Goal: Task Accomplishment & Management: Manage account settings

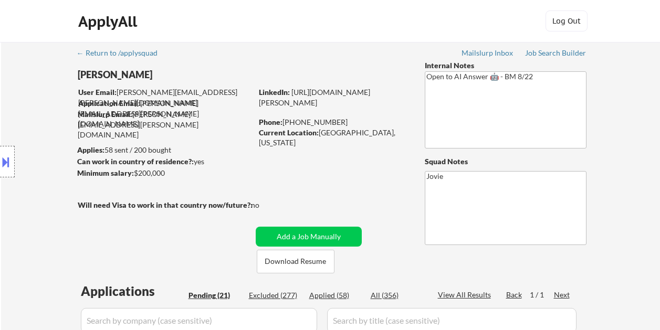
select select ""pending""
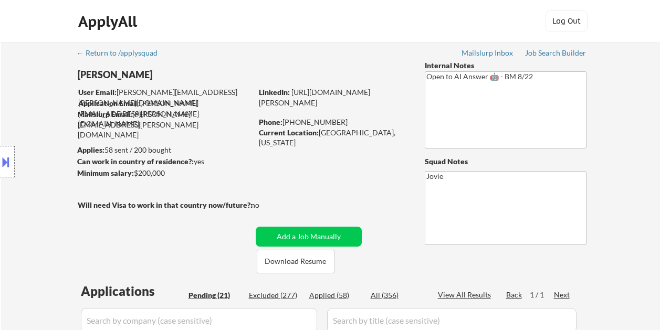
select select ""pending""
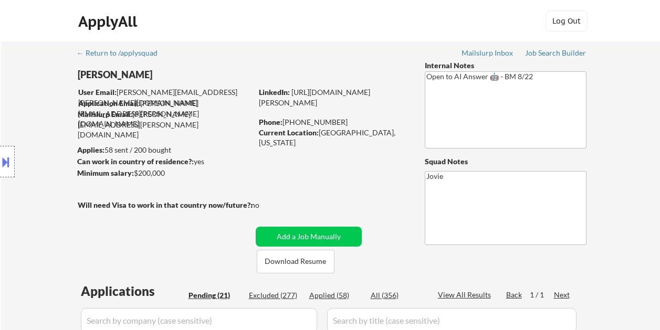
select select ""pending""
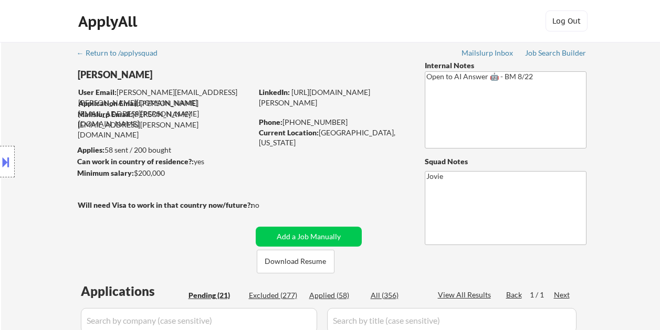
select select ""pending""
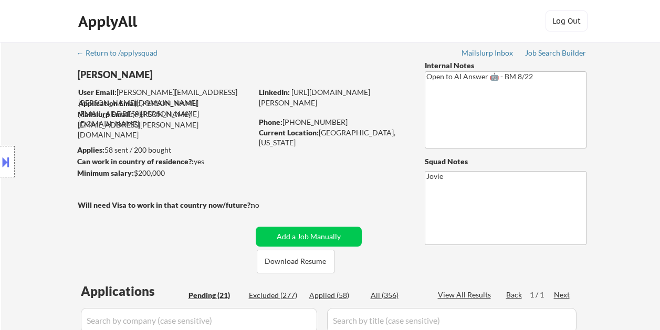
select select ""pending""
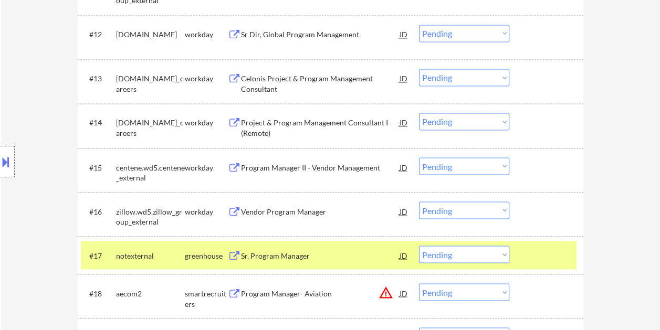
scroll to position [844, 0]
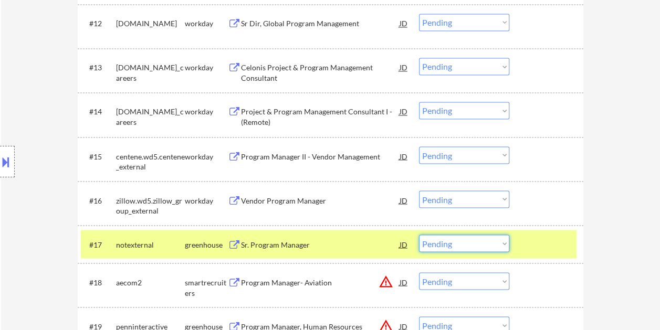
click at [502, 243] on select "Choose an option... Pending Applied Excluded (Questions) Excluded (Expired) Exc…" at bounding box center [464, 243] width 90 height 17
click at [419, 235] on select "Choose an option... Pending Applied Excluded (Questions) Excluded (Expired) Exc…" at bounding box center [464, 243] width 90 height 17
select select ""pending""
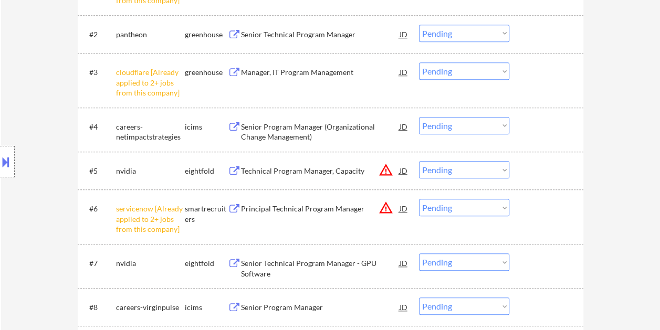
scroll to position [477, 0]
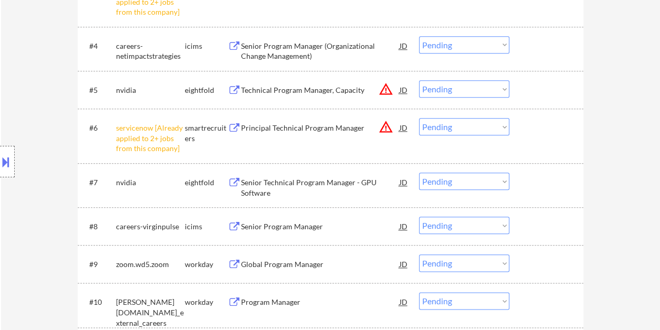
click at [498, 123] on select "Choose an option... Pending Applied Excluded (Questions) Excluded (Expired) Exc…" at bounding box center [464, 126] width 90 height 17
click at [419, 118] on select "Choose an option... Pending Applied Excluded (Questions) Excluded (Expired) Exc…" at bounding box center [464, 126] width 90 height 17
select select ""pending""
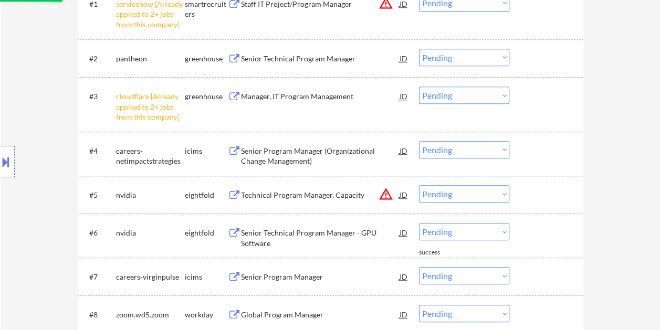
scroll to position [358, 0]
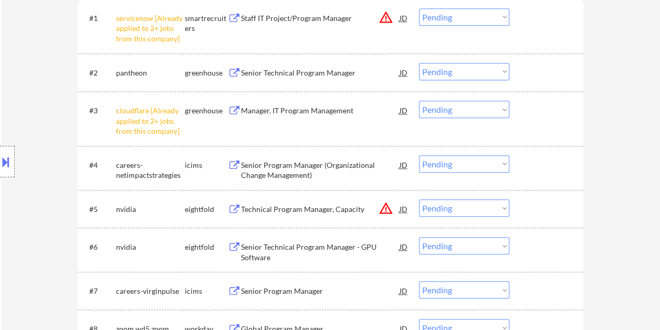
click at [481, 112] on select "Choose an option... Pending Applied Excluded (Questions) Excluded (Expired) Exc…" at bounding box center [464, 109] width 90 height 17
click at [419, 101] on select "Choose an option... Pending Applied Excluded (Questions) Excluded (Expired) Exc…" at bounding box center [464, 109] width 90 height 17
select select ""pending""
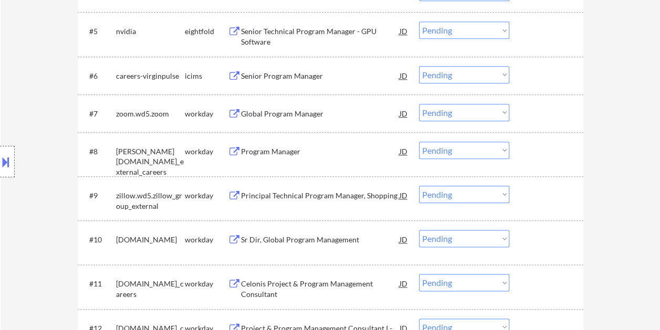
scroll to position [463, 0]
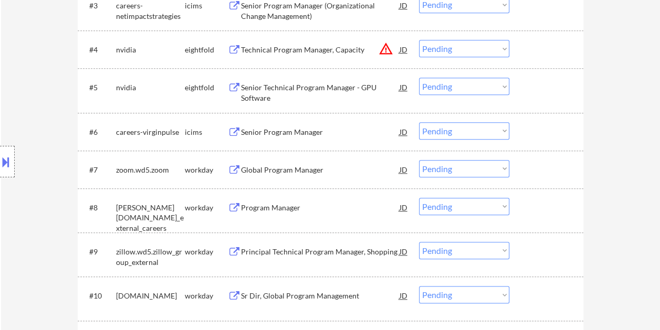
click at [539, 166] on div at bounding box center [547, 169] width 46 height 19
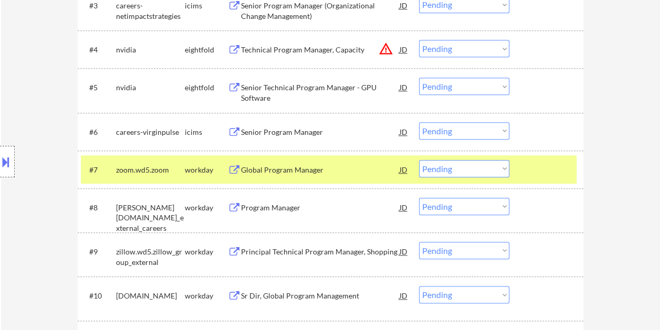
click at [353, 169] on div "Global Program Manager" at bounding box center [320, 170] width 159 height 11
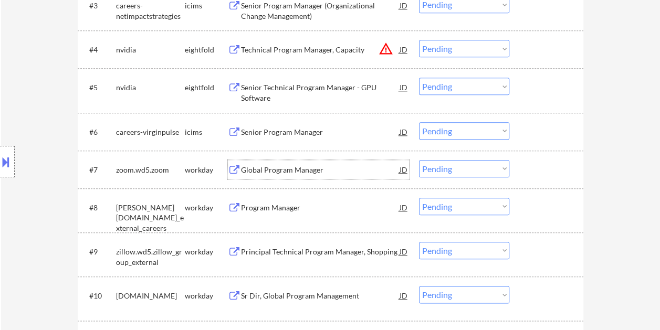
click at [528, 167] on div at bounding box center [547, 169] width 46 height 19
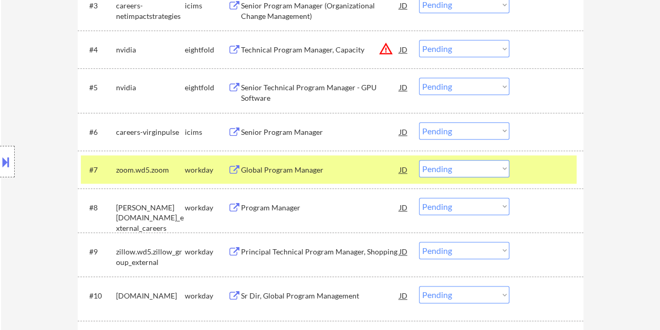
click at [501, 165] on select "Choose an option... Pending Applied Excluded (Questions) Excluded (Expired) Exc…" at bounding box center [464, 168] width 90 height 17
click at [419, 160] on select "Choose an option... Pending Applied Excluded (Questions) Excluded (Expired) Exc…" at bounding box center [464, 168] width 90 height 17
select select ""pending""
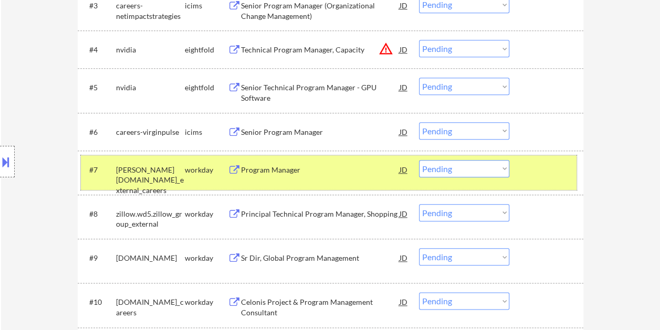
click at [544, 175] on div at bounding box center [547, 169] width 46 height 19
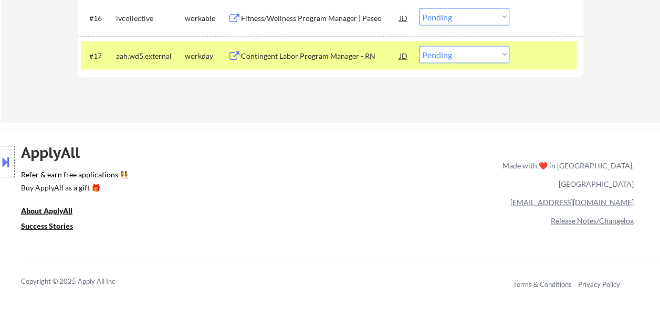
scroll to position [864, 0]
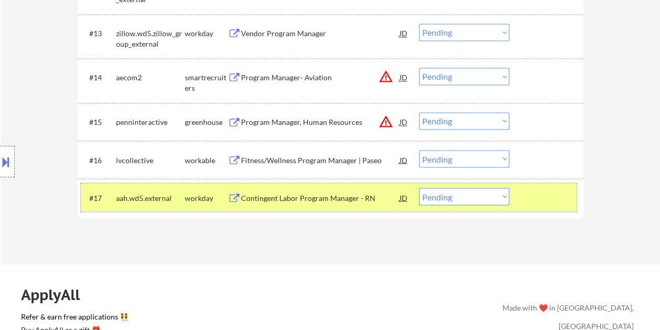
drag, startPoint x: 531, startPoint y: 202, endPoint x: 525, endPoint y: 153, distance: 48.7
click at [531, 201] on div at bounding box center [547, 197] width 46 height 19
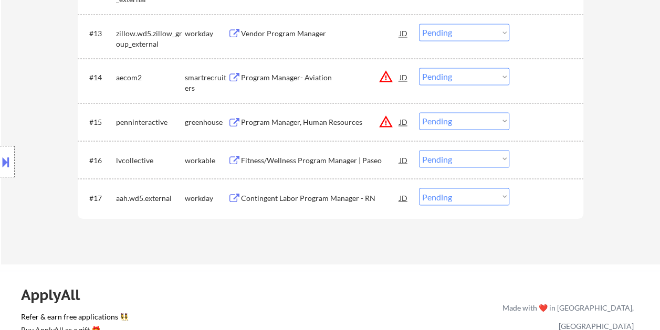
click at [526, 147] on div "#16 lvcollective workable Fitness/Wellness Program Manager | Paseo JD warning_a…" at bounding box center [329, 159] width 496 height 28
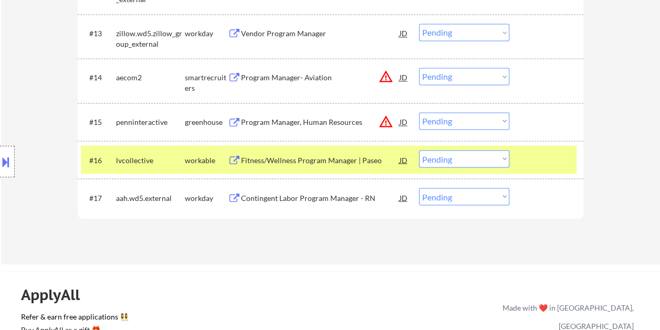
click at [321, 151] on div "Fitness/Wellness Program Manager | Paseo" at bounding box center [320, 159] width 159 height 19
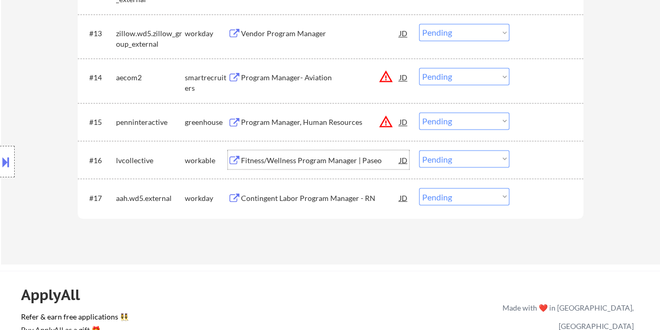
click at [529, 156] on div at bounding box center [547, 159] width 46 height 19
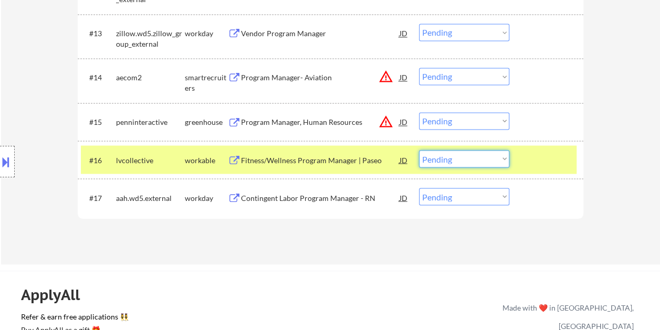
click at [491, 156] on select "Choose an option... Pending Applied Excluded (Questions) Excluded (Expired) Exc…" at bounding box center [464, 158] width 90 height 17
click at [419, 150] on select "Choose an option... Pending Applied Excluded (Questions) Excluded (Expired) Exc…" at bounding box center [464, 158] width 90 height 17
select select ""pending""
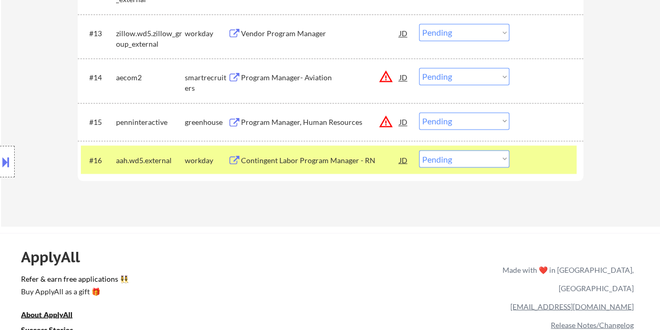
click at [518, 156] on div "#16 aah.wd5.external workday Contingent Labor Program Manager - RN JD warning_a…" at bounding box center [329, 159] width 496 height 28
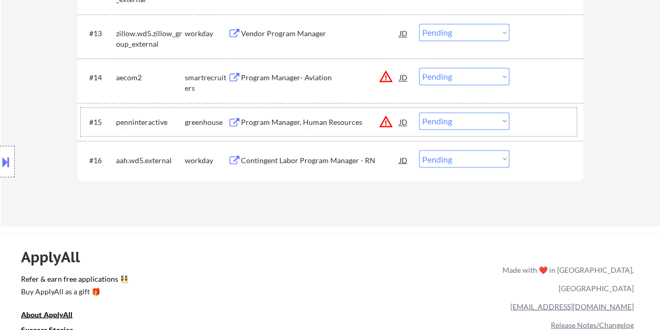
click at [526, 114] on div at bounding box center [547, 121] width 46 height 19
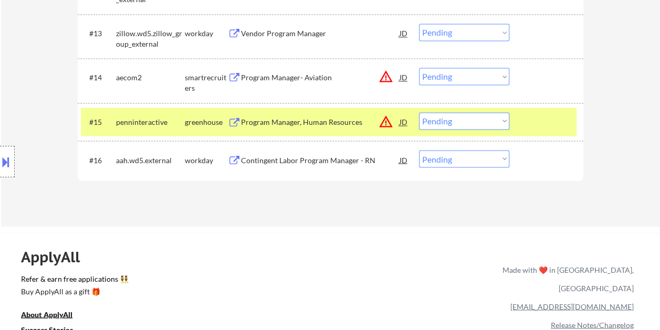
click at [331, 122] on div "Program Manager, Human Resources" at bounding box center [320, 122] width 159 height 11
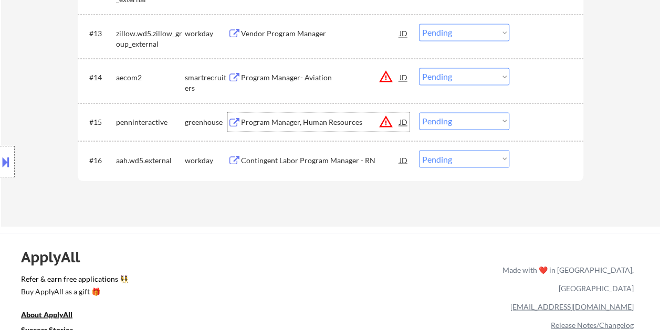
drag, startPoint x: 527, startPoint y: 125, endPoint x: 497, endPoint y: 116, distance: 31.9
click at [527, 124] on div at bounding box center [547, 121] width 46 height 19
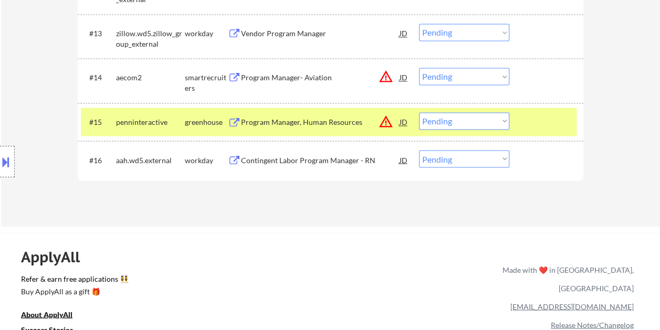
click at [496, 116] on select "Choose an option... Pending Applied Excluded (Questions) Excluded (Expired) Exc…" at bounding box center [464, 120] width 90 height 17
click at [419, 112] on select "Choose an option... Pending Applied Excluded (Questions) Excluded (Expired) Exc…" at bounding box center [464, 120] width 90 height 17
select select ""pending""
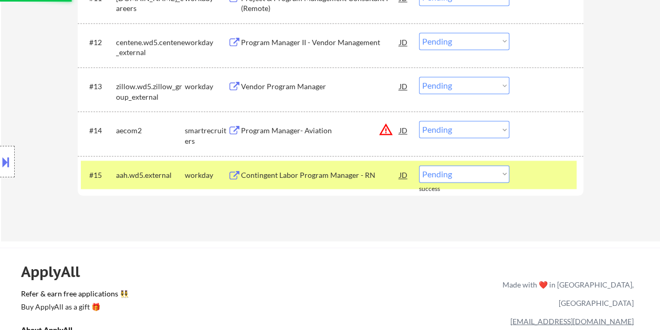
scroll to position [812, 0]
click at [538, 173] on div at bounding box center [547, 174] width 46 height 19
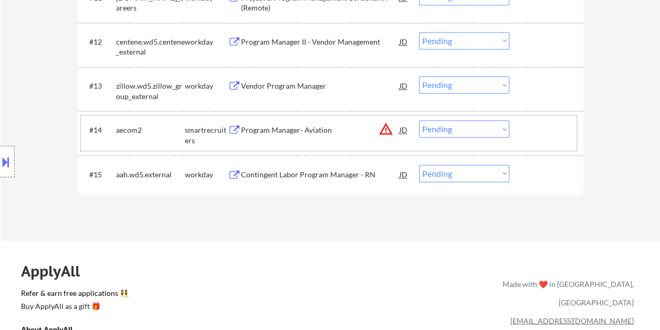
click at [529, 132] on div at bounding box center [547, 129] width 46 height 19
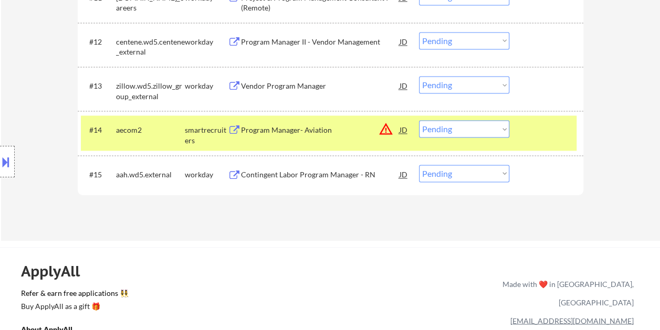
click at [300, 128] on div "Program Manager- Aviation" at bounding box center [320, 130] width 159 height 11
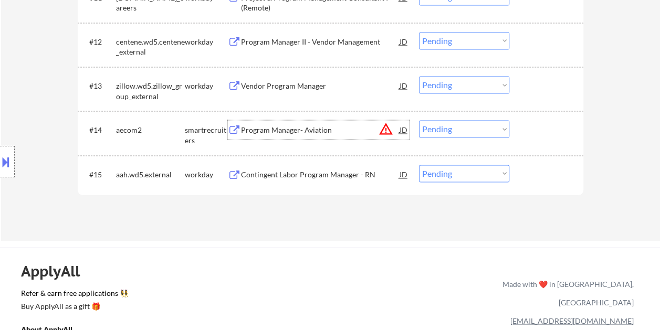
click at [534, 117] on div "#14 aecom2 smartrecruiters Program Manager- Aviation JD warning_amber Choose an…" at bounding box center [329, 133] width 496 height 35
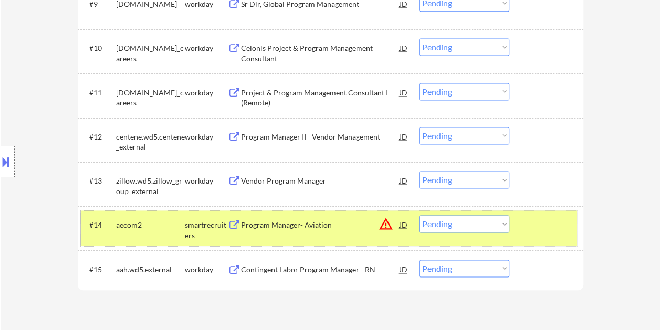
scroll to position [735, 0]
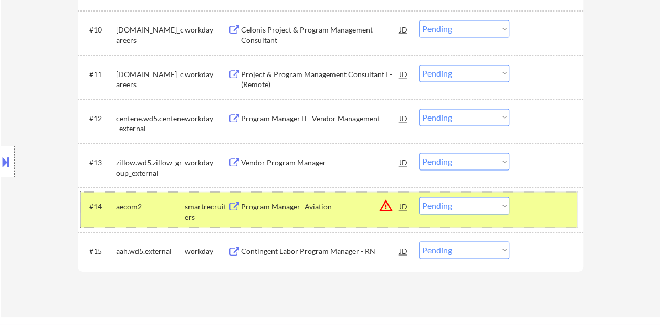
click at [275, 211] on div "Program Manager- Aviation" at bounding box center [320, 207] width 159 height 11
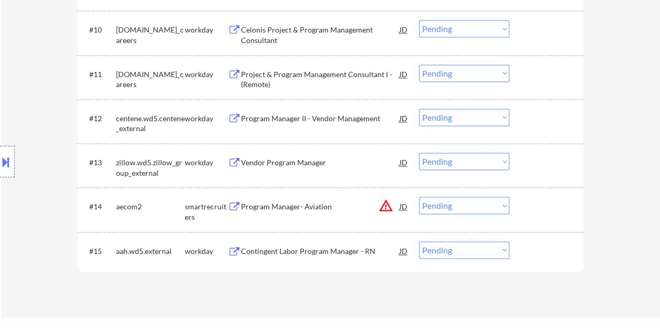
click at [9, 160] on button at bounding box center [6, 161] width 12 height 17
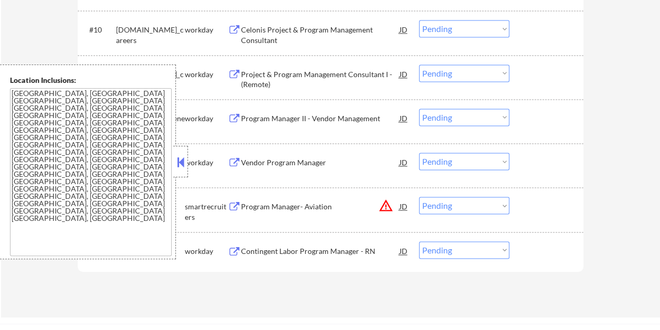
click at [186, 160] on button at bounding box center [181, 162] width 12 height 16
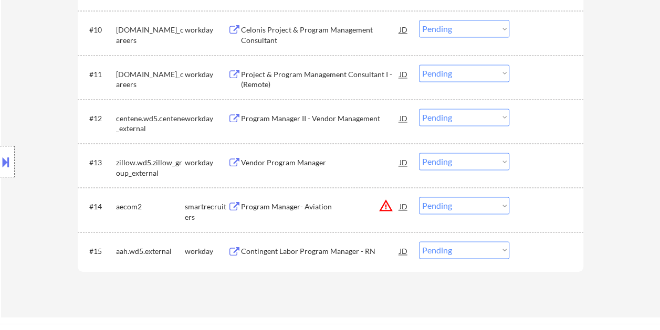
click at [534, 212] on div at bounding box center [547, 206] width 46 height 19
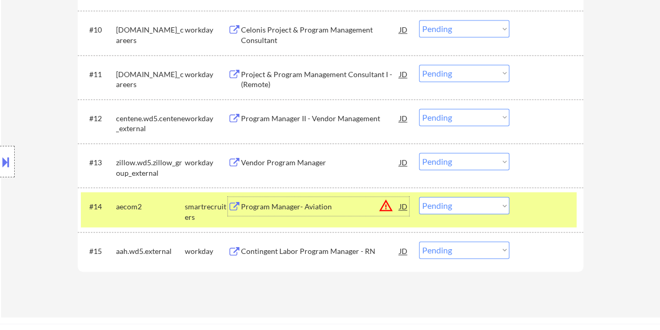
click at [303, 202] on div "Program Manager- Aviation" at bounding box center [320, 207] width 159 height 11
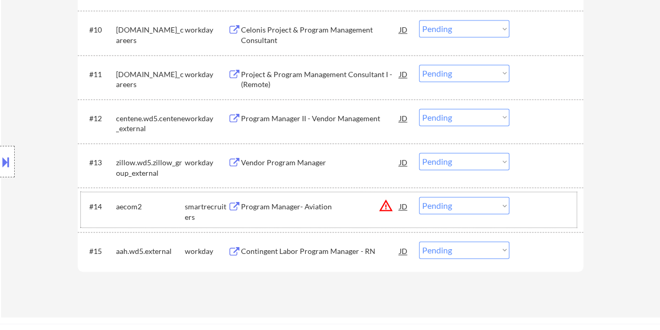
click at [532, 205] on div at bounding box center [547, 206] width 46 height 19
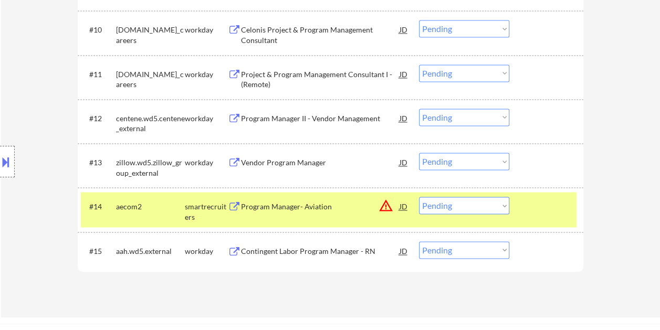
click at [508, 204] on div "#14 aecom2 smartrecruiters Program Manager- Aviation JD warning_amber Choose an…" at bounding box center [329, 209] width 496 height 35
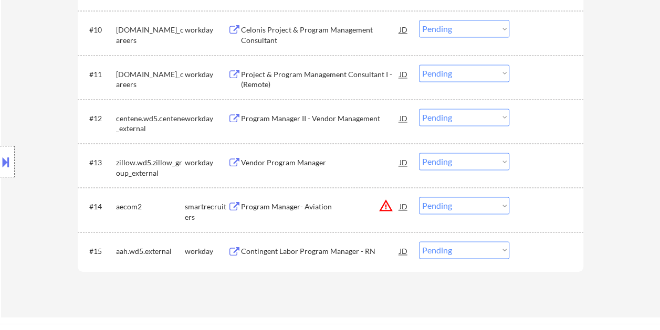
click at [527, 210] on div at bounding box center [547, 206] width 46 height 19
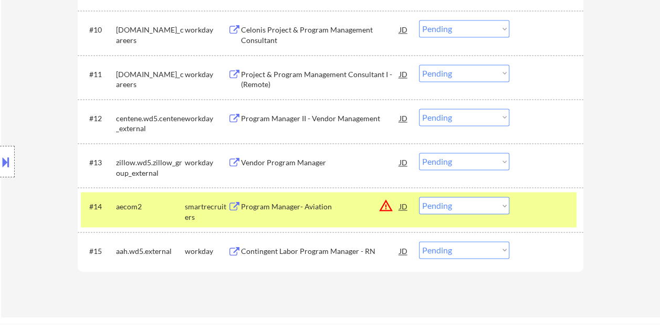
click at [501, 205] on select "Choose an option... Pending Applied Excluded (Questions) Excluded (Expired) Exc…" at bounding box center [464, 205] width 90 height 17
click at [419, 197] on select "Choose an option... Pending Applied Excluded (Questions) Excluded (Expired) Exc…" at bounding box center [464, 205] width 90 height 17
select select ""pending""
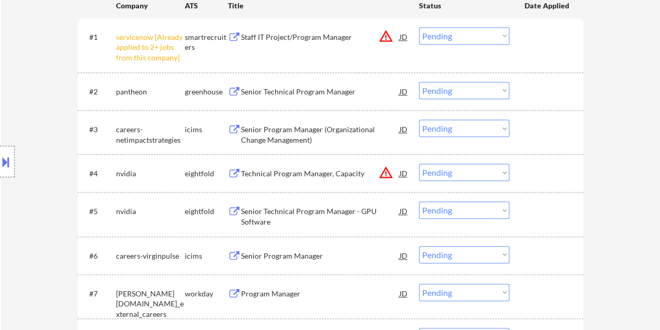
scroll to position [263, 0]
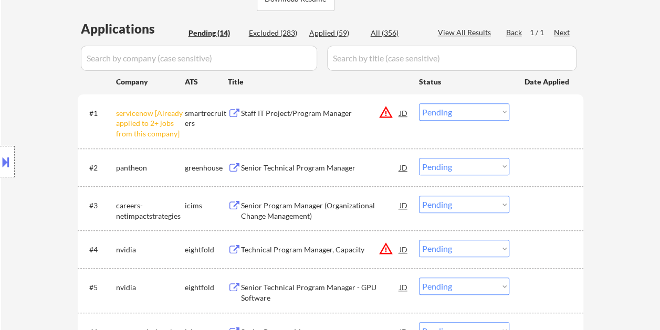
click at [534, 164] on div at bounding box center [547, 167] width 46 height 19
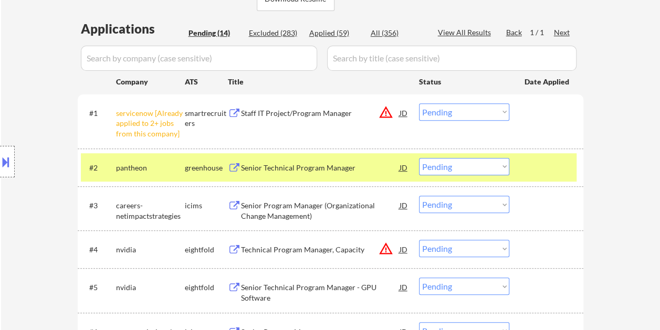
click at [372, 161] on div "Senior Technical Program Manager" at bounding box center [320, 167] width 159 height 19
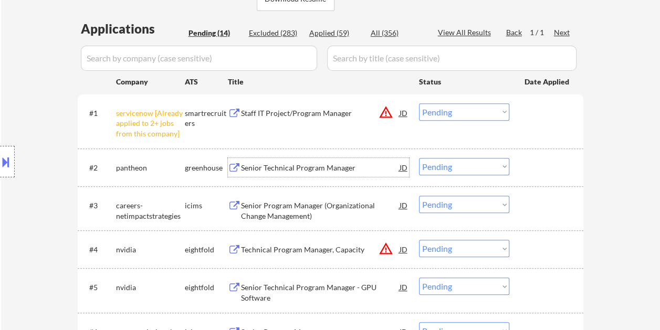
click at [519, 171] on div "#2 pantheon greenhouse Senior Technical Program Manager JD Choose an option... …" at bounding box center [329, 167] width 496 height 28
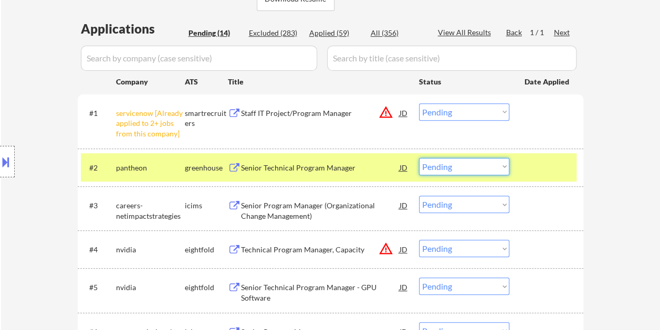
click at [506, 167] on select "Choose an option... Pending Applied Excluded (Questions) Excluded (Expired) Exc…" at bounding box center [464, 166] width 90 height 17
click at [419, 158] on select "Choose an option... Pending Applied Excluded (Questions) Excluded (Expired) Exc…" at bounding box center [464, 166] width 90 height 17
select select ""pending""
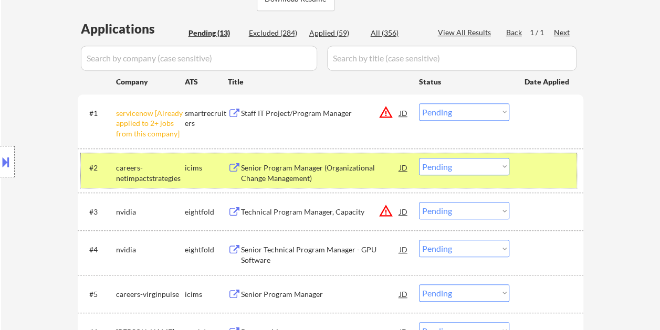
click at [533, 171] on div at bounding box center [547, 167] width 46 height 19
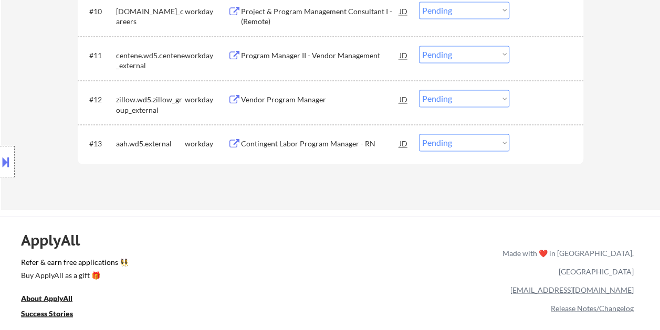
scroll to position [683, 0]
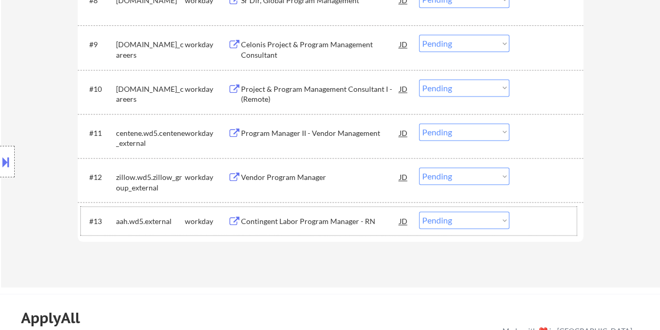
click at [520, 211] on div "#13 aah.wd5.external workday Contingent Labor Program Manager - RN JD Choose an…" at bounding box center [329, 221] width 496 height 28
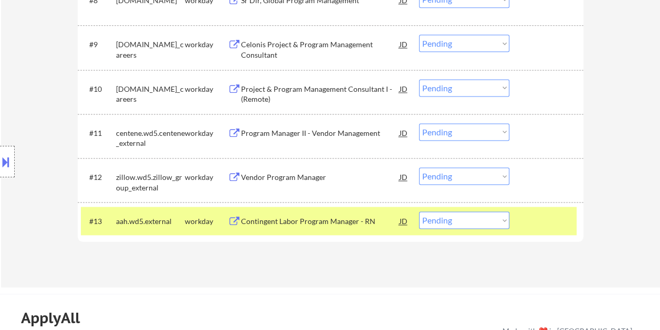
click at [367, 213] on div "Contingent Labor Program Manager - RN" at bounding box center [320, 221] width 159 height 19
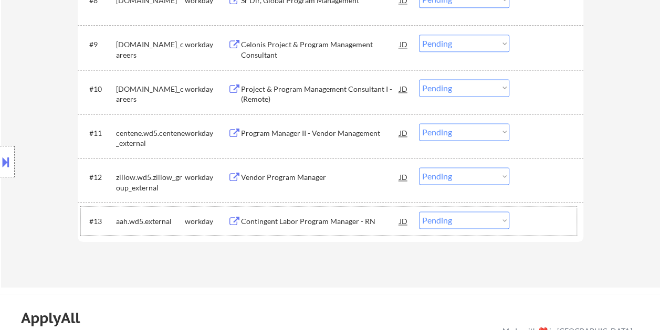
click at [523, 219] on div "#13 aah.wd5.external workday Contingent Labor Program Manager - RN JD Choose an…" at bounding box center [329, 221] width 496 height 28
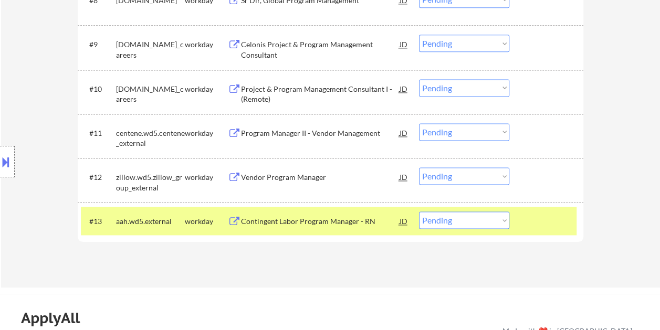
click at [493, 219] on select "Choose an option... Pending Applied Excluded (Questions) Excluded (Expired) Exc…" at bounding box center [464, 220] width 90 height 17
select select ""excluded__bad_match_""
click at [419, 212] on select "Choose an option... Pending Applied Excluded (Questions) Excluded (Expired) Exc…" at bounding box center [464, 220] width 90 height 17
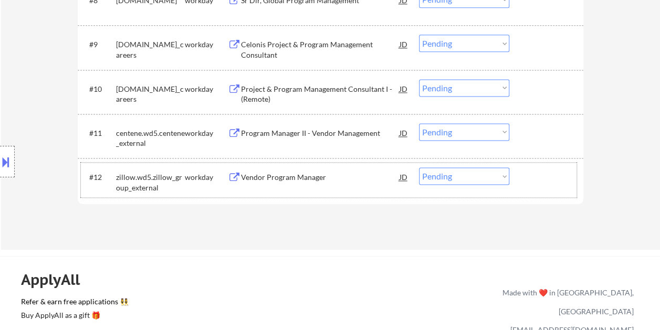
click at [544, 188] on div "#12 zillow.wd5.zillow_group_external workday Vendor Program Manager JD Choose a…" at bounding box center [329, 180] width 496 height 35
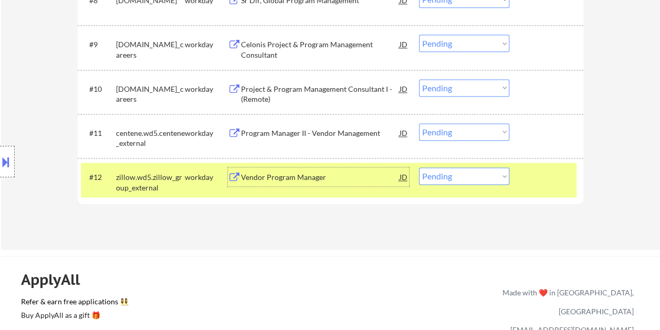
click at [383, 180] on div "Vendor Program Manager" at bounding box center [320, 177] width 159 height 11
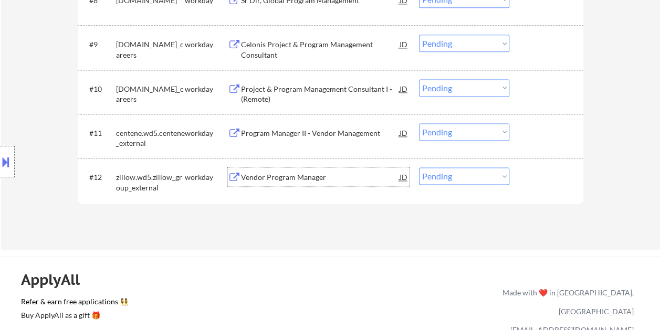
click at [539, 175] on div at bounding box center [547, 176] width 46 height 19
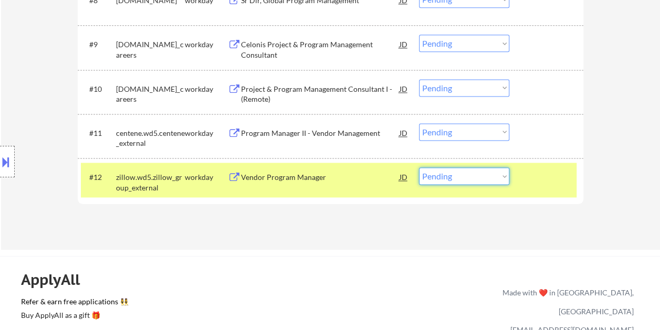
click at [505, 176] on select "Choose an option... Pending Applied Excluded (Questions) Excluded (Expired) Exc…" at bounding box center [464, 175] width 90 height 17
select select ""excluded__bad_match_""
click at [419, 167] on select "Choose an option... Pending Applied Excluded (Questions) Excluded (Expired) Exc…" at bounding box center [464, 175] width 90 height 17
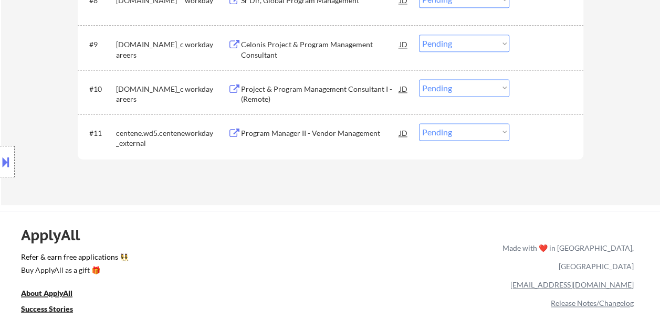
click at [479, 132] on select "Choose an option... Pending Applied Excluded (Questions) Excluded (Expired) Exc…" at bounding box center [464, 131] width 90 height 17
select select ""excluded""
click at [419, 123] on select "Choose an option... Pending Applied Excluded (Questions) Excluded (Expired) Exc…" at bounding box center [464, 131] width 90 height 17
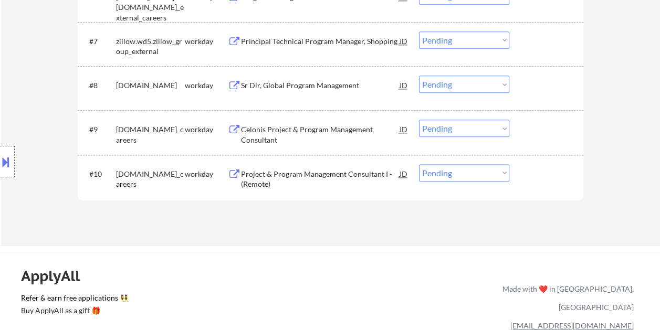
scroll to position [630, 0]
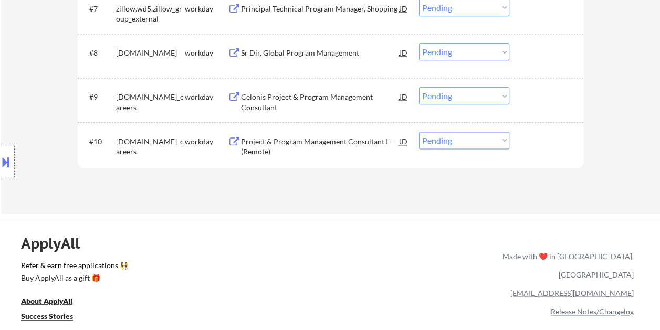
click at [545, 135] on div at bounding box center [547, 141] width 46 height 19
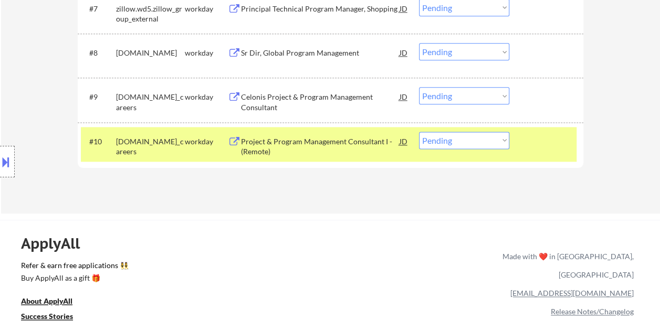
click at [353, 142] on div "Project & Program Management Consultant I - (Remote)" at bounding box center [320, 147] width 159 height 20
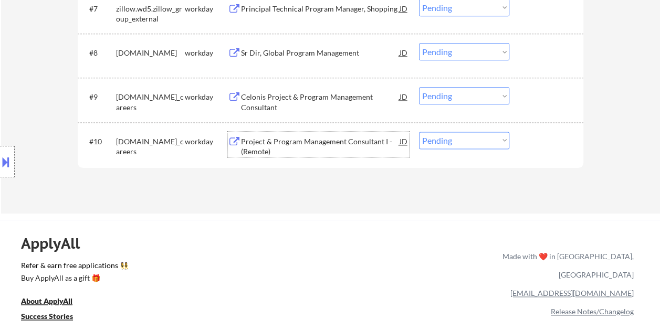
drag, startPoint x: 537, startPoint y: 140, endPoint x: 492, endPoint y: 144, distance: 44.8
click at [536, 140] on div at bounding box center [547, 141] width 46 height 19
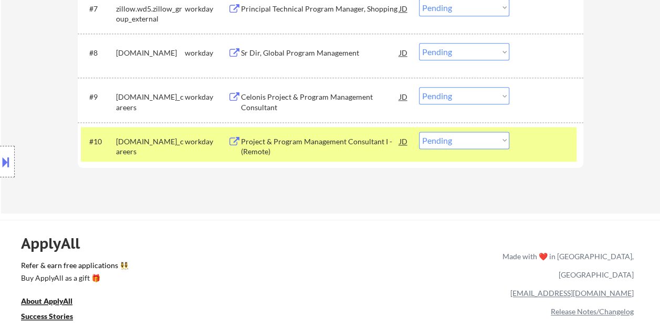
click at [488, 143] on select "Choose an option... Pending Applied Excluded (Questions) Excluded (Expired) Exc…" at bounding box center [464, 140] width 90 height 17
select select ""excluded__bad_match_""
click at [419, 132] on select "Choose an option... Pending Applied Excluded (Questions) Excluded (Expired) Exc…" at bounding box center [464, 140] width 90 height 17
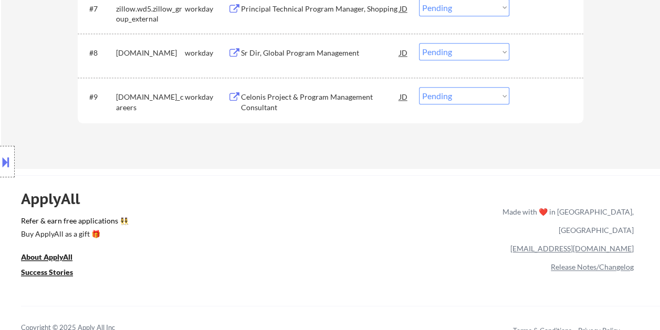
click at [544, 99] on div at bounding box center [547, 96] width 46 height 19
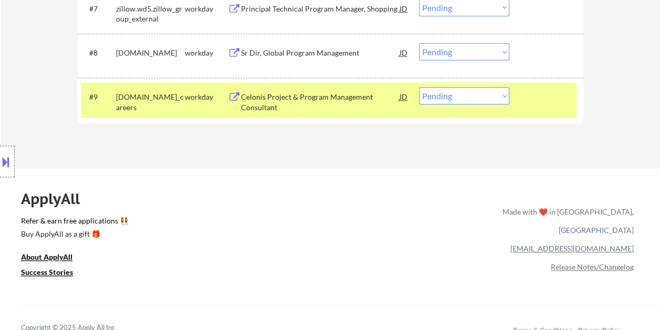
click at [308, 103] on div "Celonis Project & Program Management Consultant" at bounding box center [320, 102] width 159 height 20
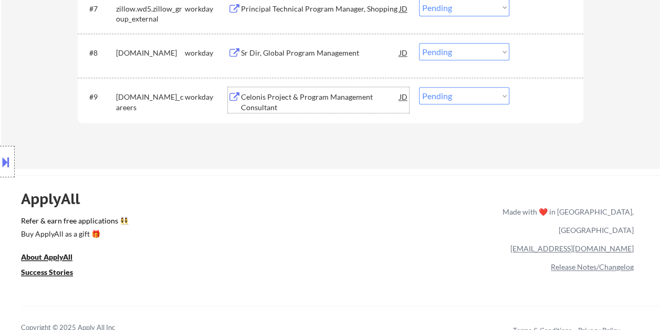
click at [528, 91] on div at bounding box center [547, 96] width 46 height 19
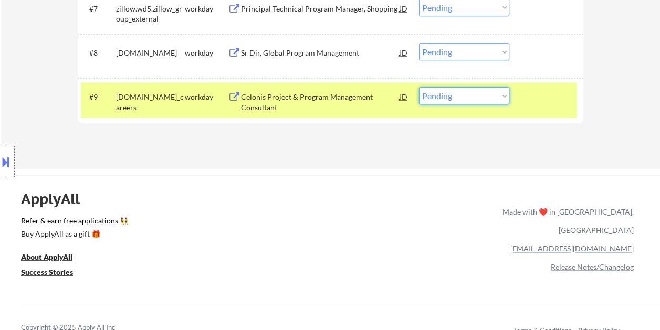
click at [492, 94] on select "Choose an option... Pending Applied Excluded (Questions) Excluded (Expired) Exc…" at bounding box center [464, 95] width 90 height 17
select select ""excluded__bad_match_""
click at [419, 87] on select "Choose an option... Pending Applied Excluded (Questions) Excluded (Expired) Exc…" at bounding box center [464, 95] width 90 height 17
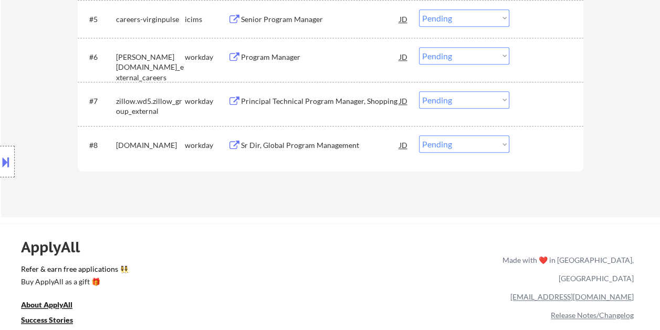
scroll to position [525, 0]
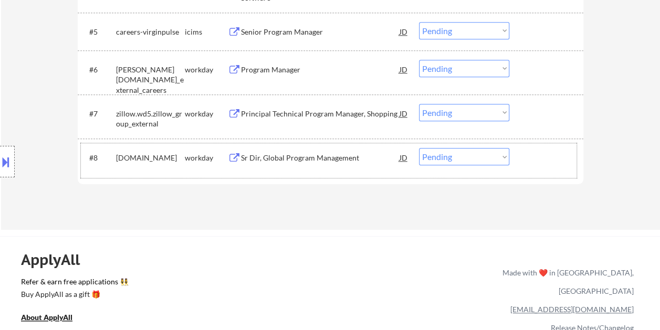
click at [538, 163] on div at bounding box center [547, 157] width 46 height 19
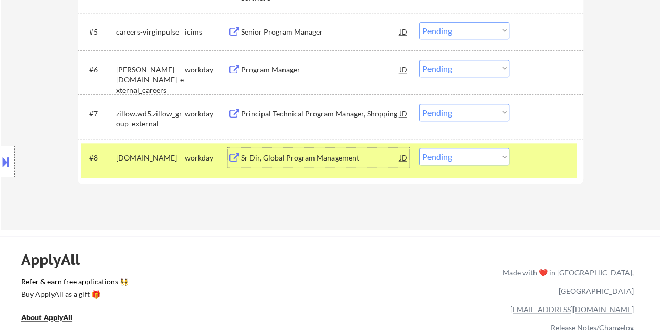
click at [370, 155] on div "Sr Dir, Global Program Management" at bounding box center [320, 158] width 159 height 11
